Goal: Find specific page/section: Find specific page/section

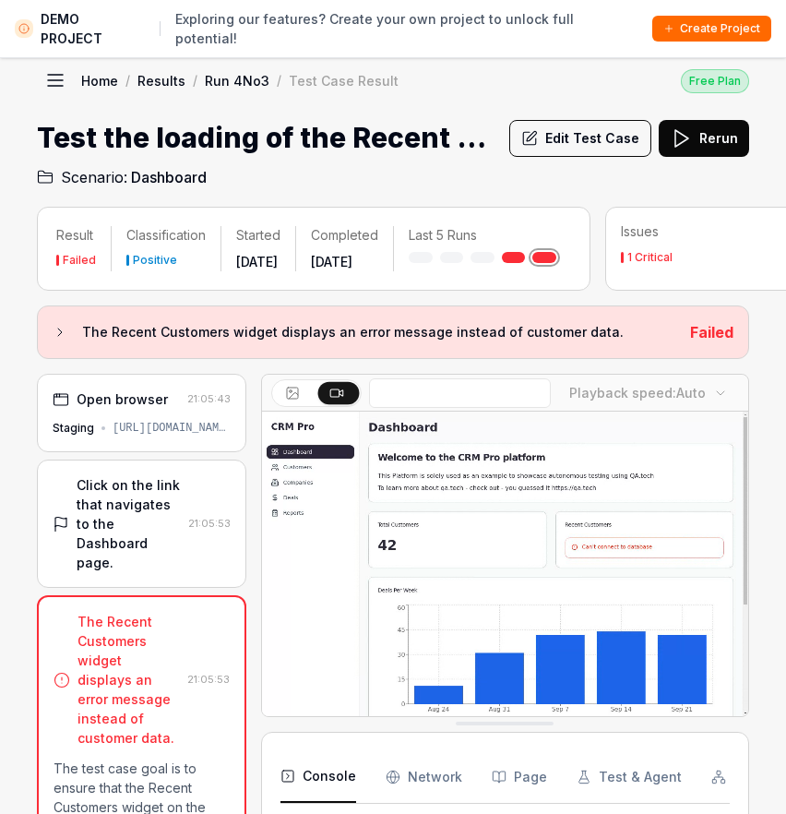
scroll to position [43, 0]
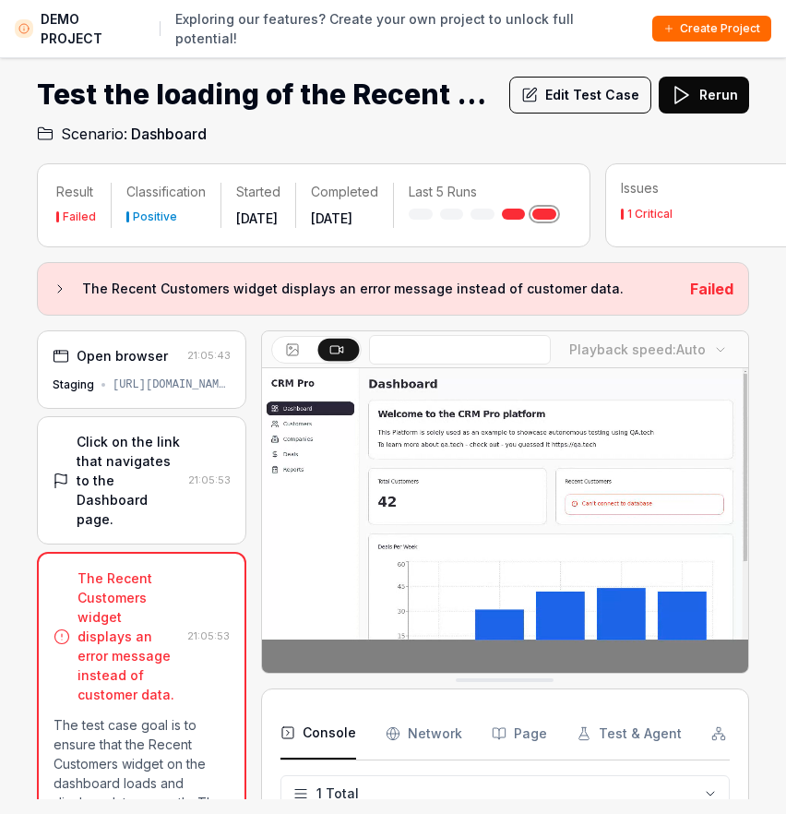
click at [143, 393] on div "[URL][DOMAIN_NAME]" at bounding box center [172, 384] width 118 height 17
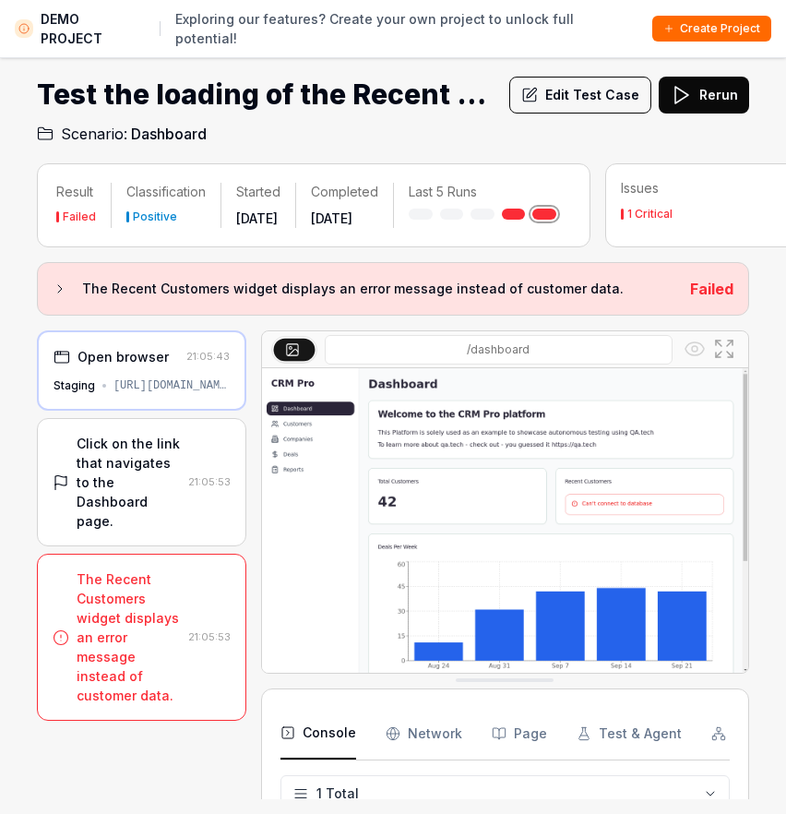
click at [165, 394] on div "[URL][DOMAIN_NAME]" at bounding box center [171, 385] width 116 height 17
click at [154, 394] on div "[URL][DOMAIN_NAME]" at bounding box center [171, 385] width 116 height 17
click at [65, 365] on icon at bounding box center [62, 357] width 17 height 17
click at [115, 366] on div "Open browser" at bounding box center [123, 356] width 91 height 19
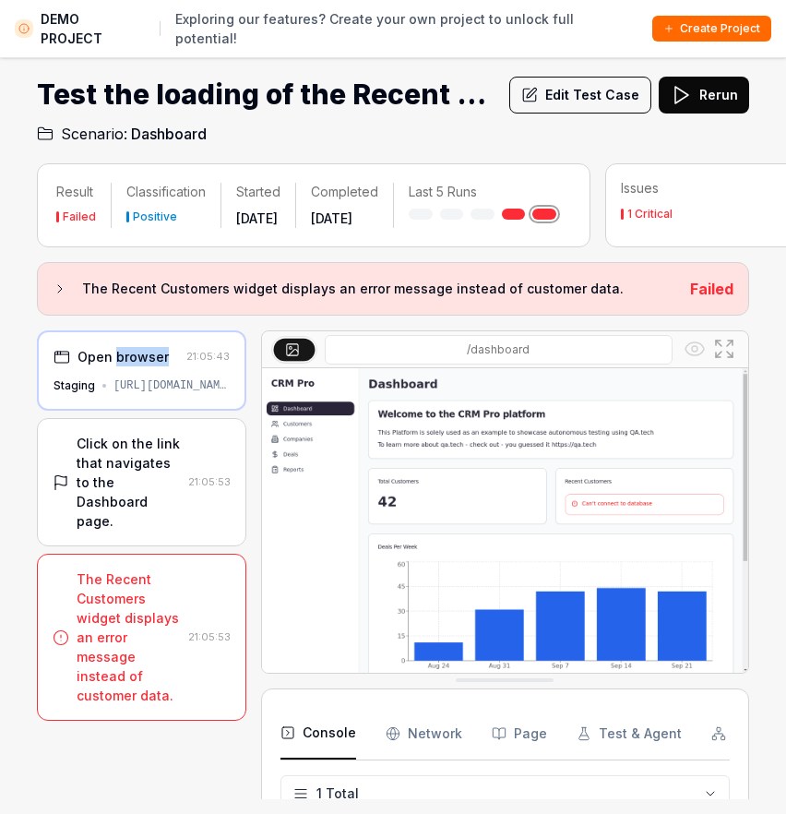
click at [115, 366] on div "Open browser" at bounding box center [123, 356] width 91 height 19
click at [107, 394] on div "Staging [URL][DOMAIN_NAME]" at bounding box center [142, 385] width 176 height 17
click at [438, 735] on Requests "Network" at bounding box center [424, 734] width 77 height 52
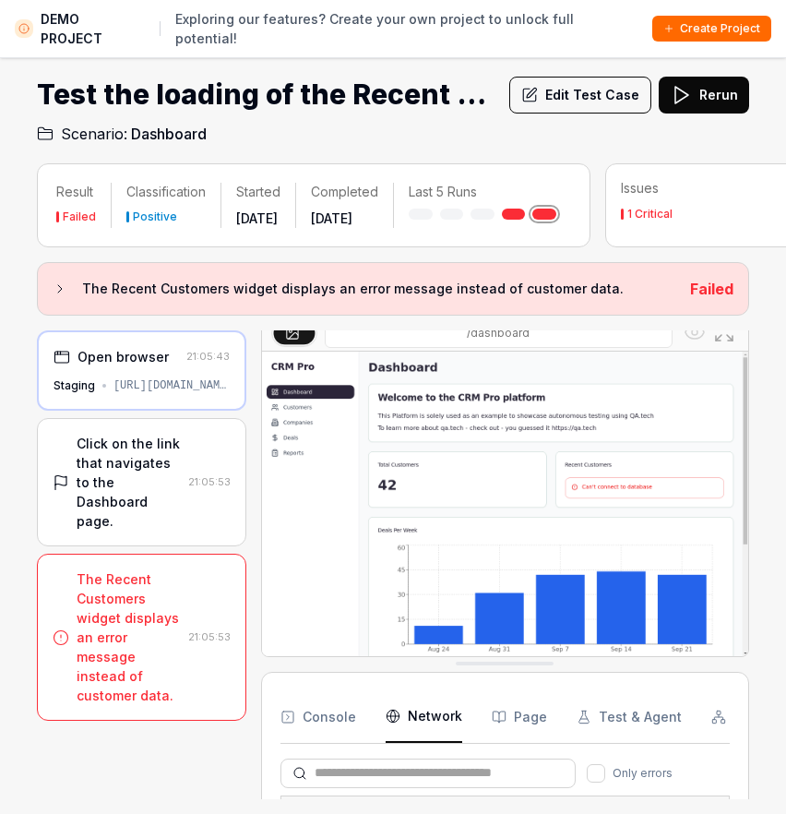
scroll to position [0, 0]
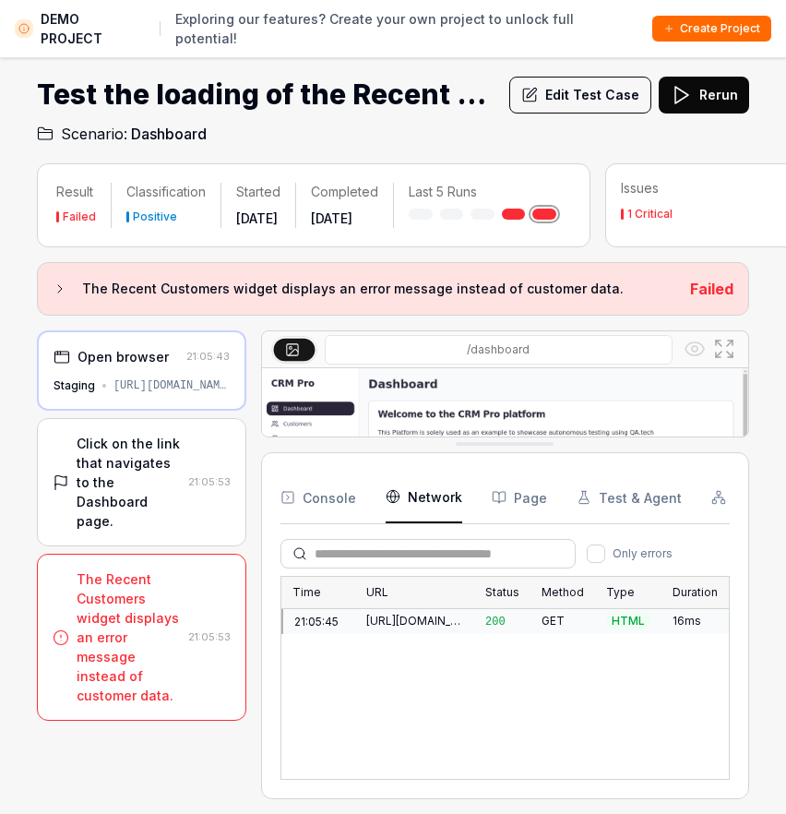
drag, startPoint x: 507, startPoint y: 677, endPoint x: 552, endPoint y: 440, distance: 241.4
click at [429, 628] on div "[URL][DOMAIN_NAME]" at bounding box center [414, 620] width 97 height 17
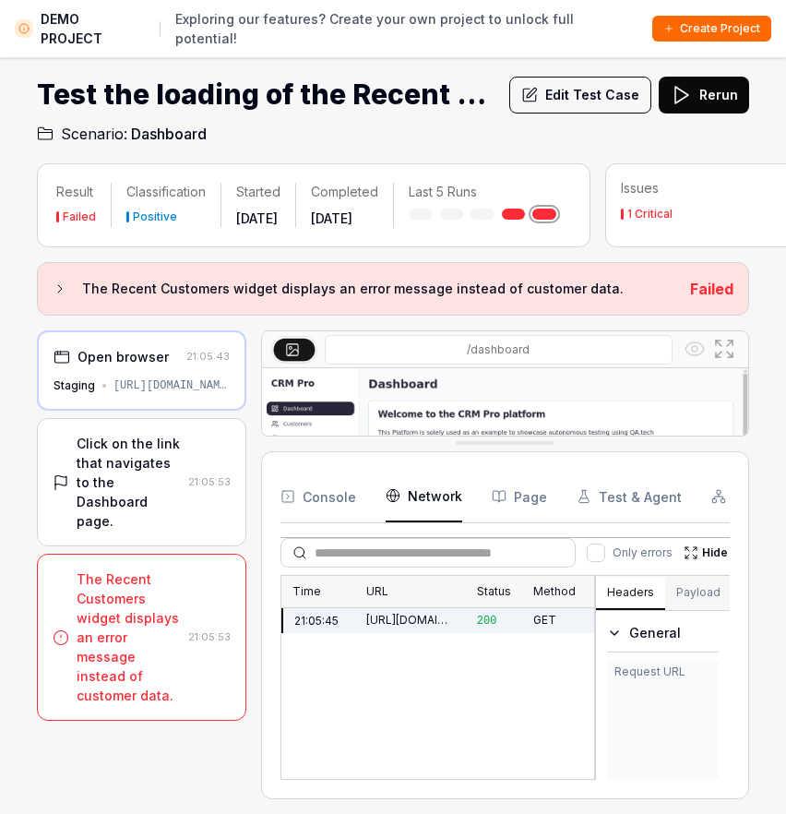
click at [429, 628] on div "[URL][DOMAIN_NAME]" at bounding box center [410, 620] width 89 height 17
click at [669, 639] on div "Time URL Status Method Type Duration 21:05:45 [URL][DOMAIN_NAME] 200 GET HTML 1…" at bounding box center [504, 677] width 449 height 205
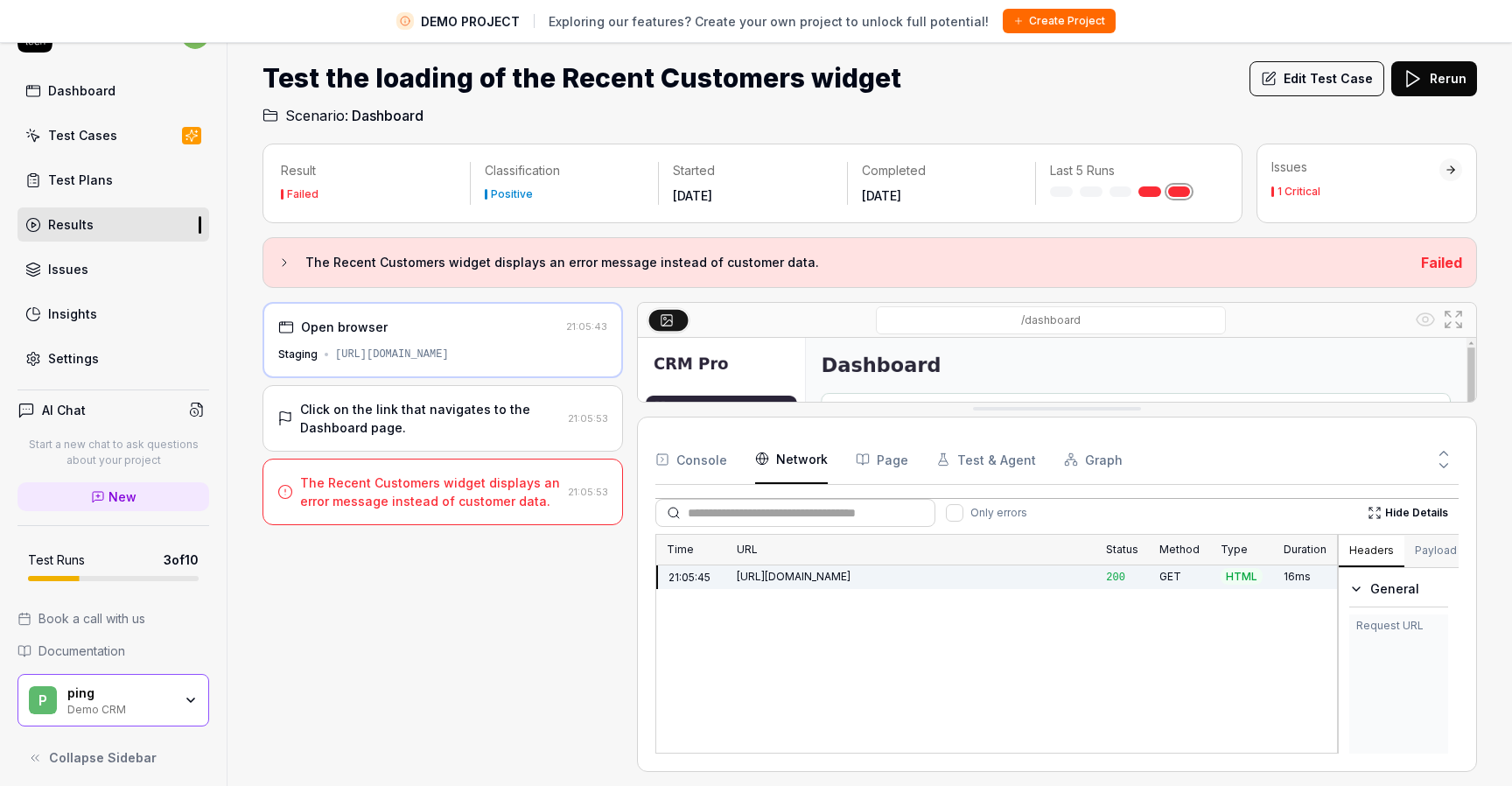
click at [745, 571] on div "[URL][DOMAIN_NAME]" at bounding box center [912, 576] width 349 height 16
drag, startPoint x: 736, startPoint y: 576, endPoint x: 912, endPoint y: 572, distance: 176.0
click at [745, 572] on div "[URL][DOMAIN_NAME]" at bounding box center [912, 576] width 349 height 16
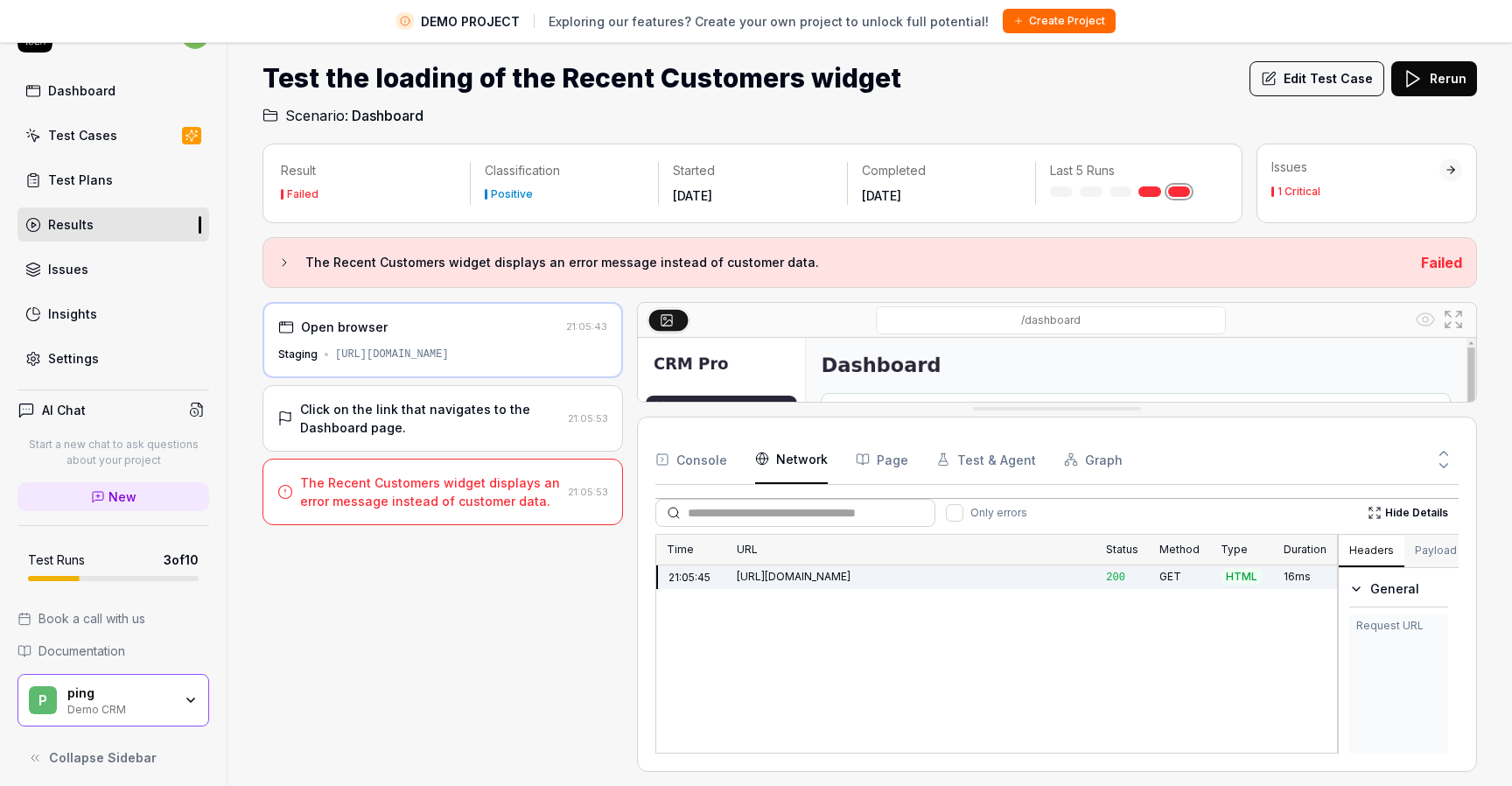
copy div "[URL][DOMAIN_NAME]"
click at [745, 634] on div "Time URL Status Method Type Duration 21:05:45 [URL][DOMAIN_NAME] 200 GET HTML 1…" at bounding box center [997, 644] width 684 height 220
